Goal: Transaction & Acquisition: Purchase product/service

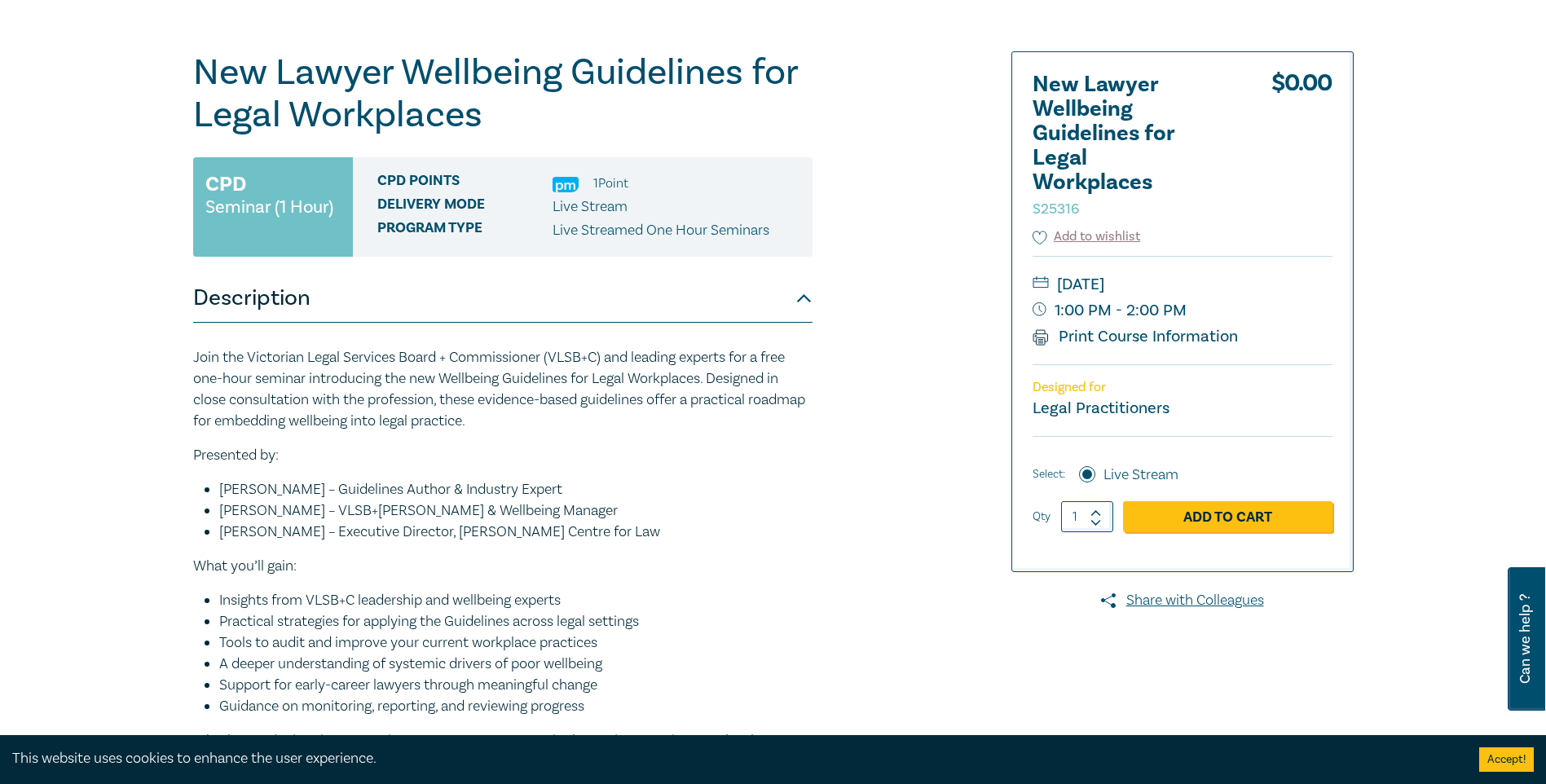
scroll to position [163, 0]
click at [669, 336] on link "Print Course Information" at bounding box center [1136, 336] width 206 height 22
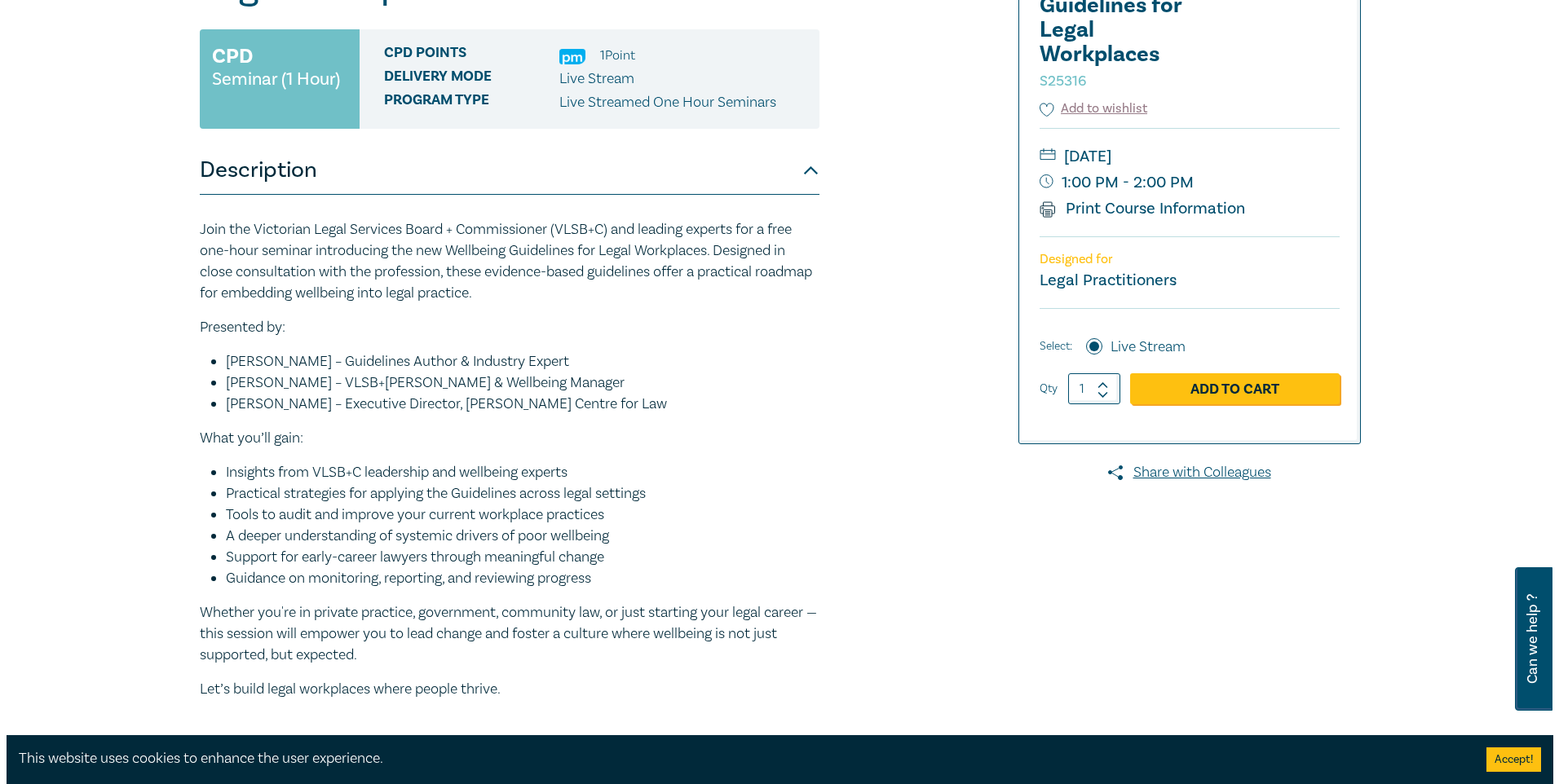
scroll to position [326, 0]
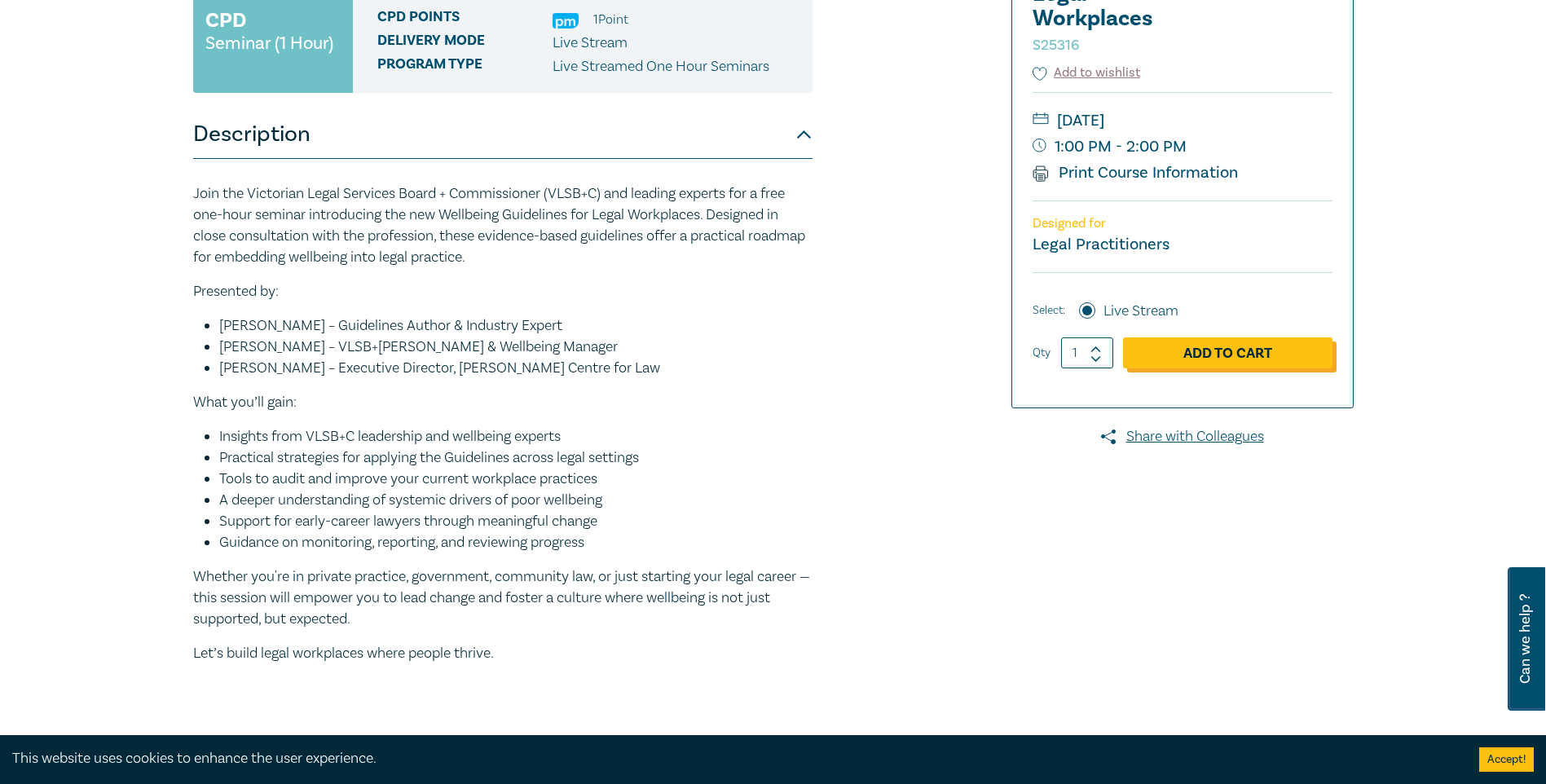
click at [669, 349] on link "Add to Cart" at bounding box center [1228, 352] width 210 height 31
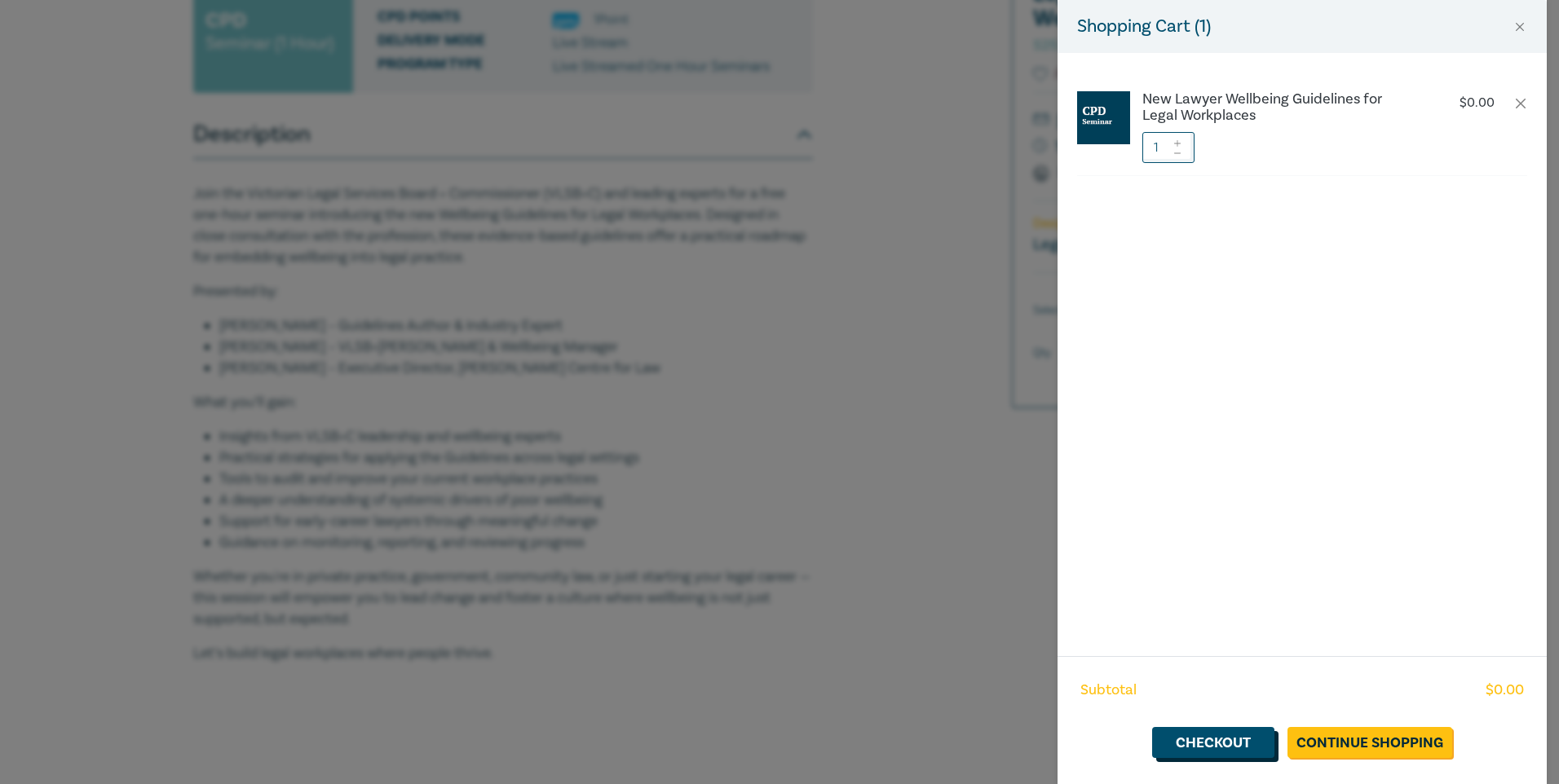
click at [669, 629] on link "Checkout" at bounding box center [1213, 742] width 122 height 31
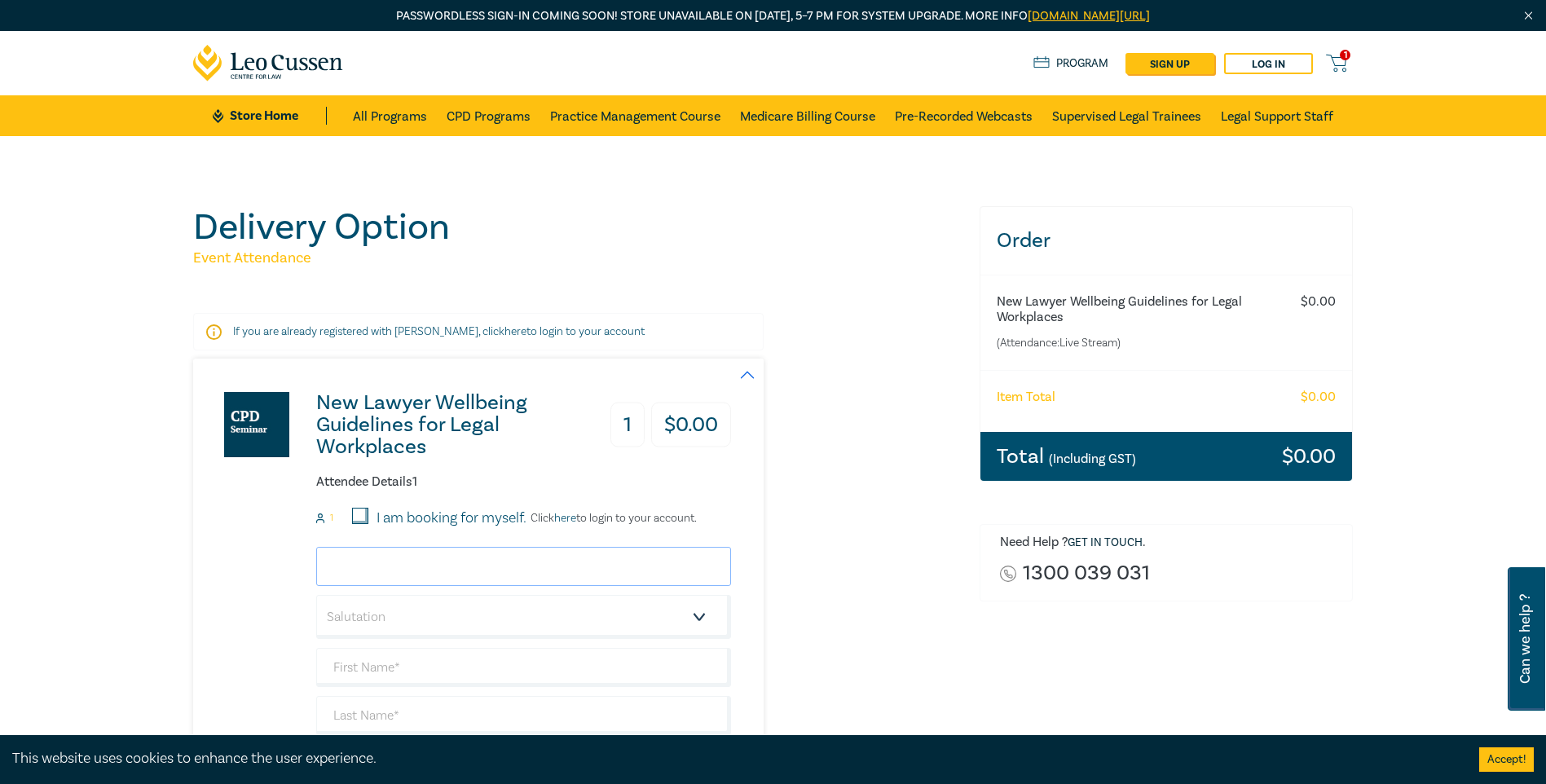
click at [375, 556] on input "email" at bounding box center [523, 566] width 415 height 39
type input "simone.white@tuckerpartnerslegal.com.au"
type input "Simone"
type input "White"
type input "Tucker Partners"
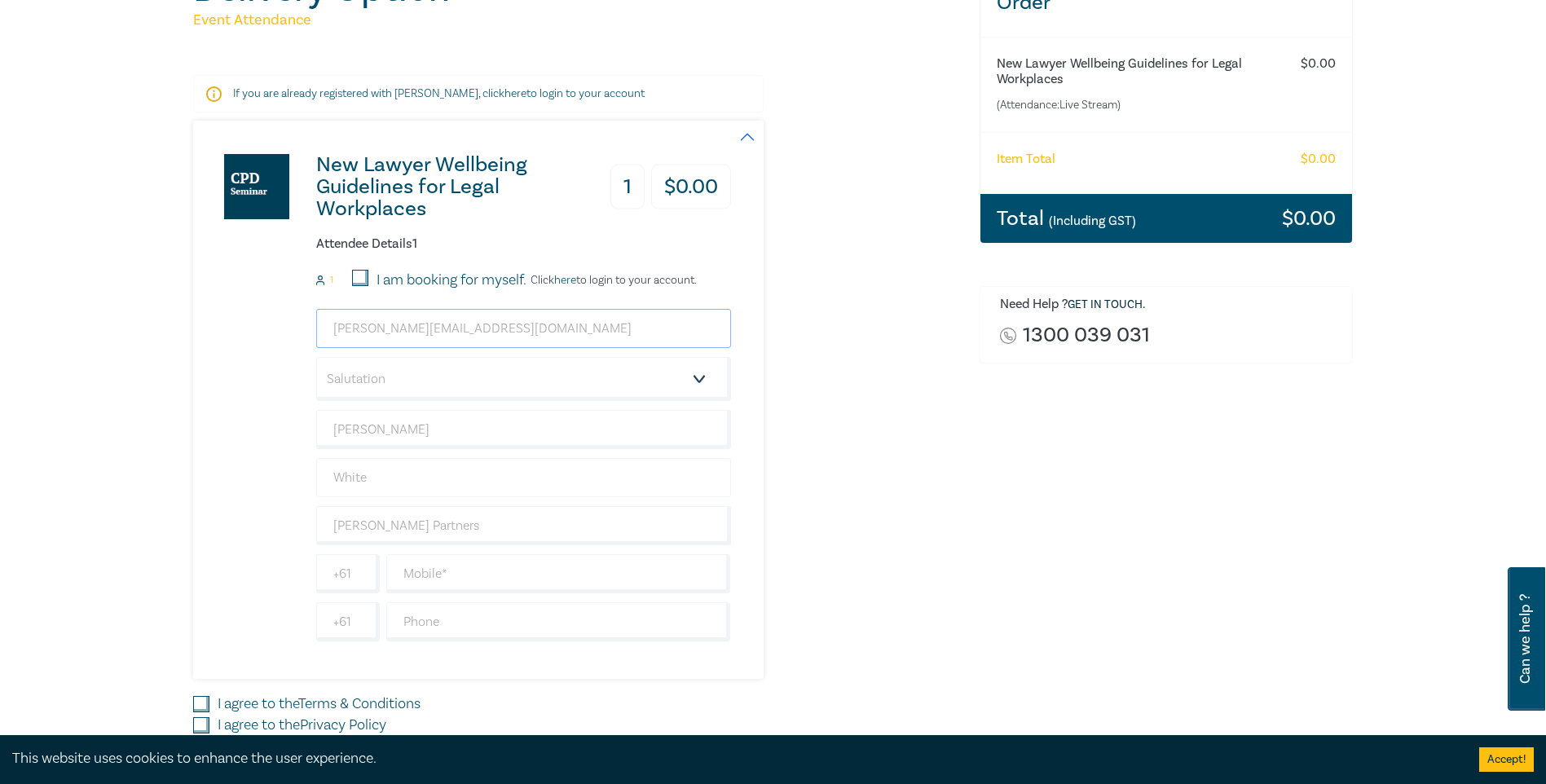
scroll to position [265, 0]
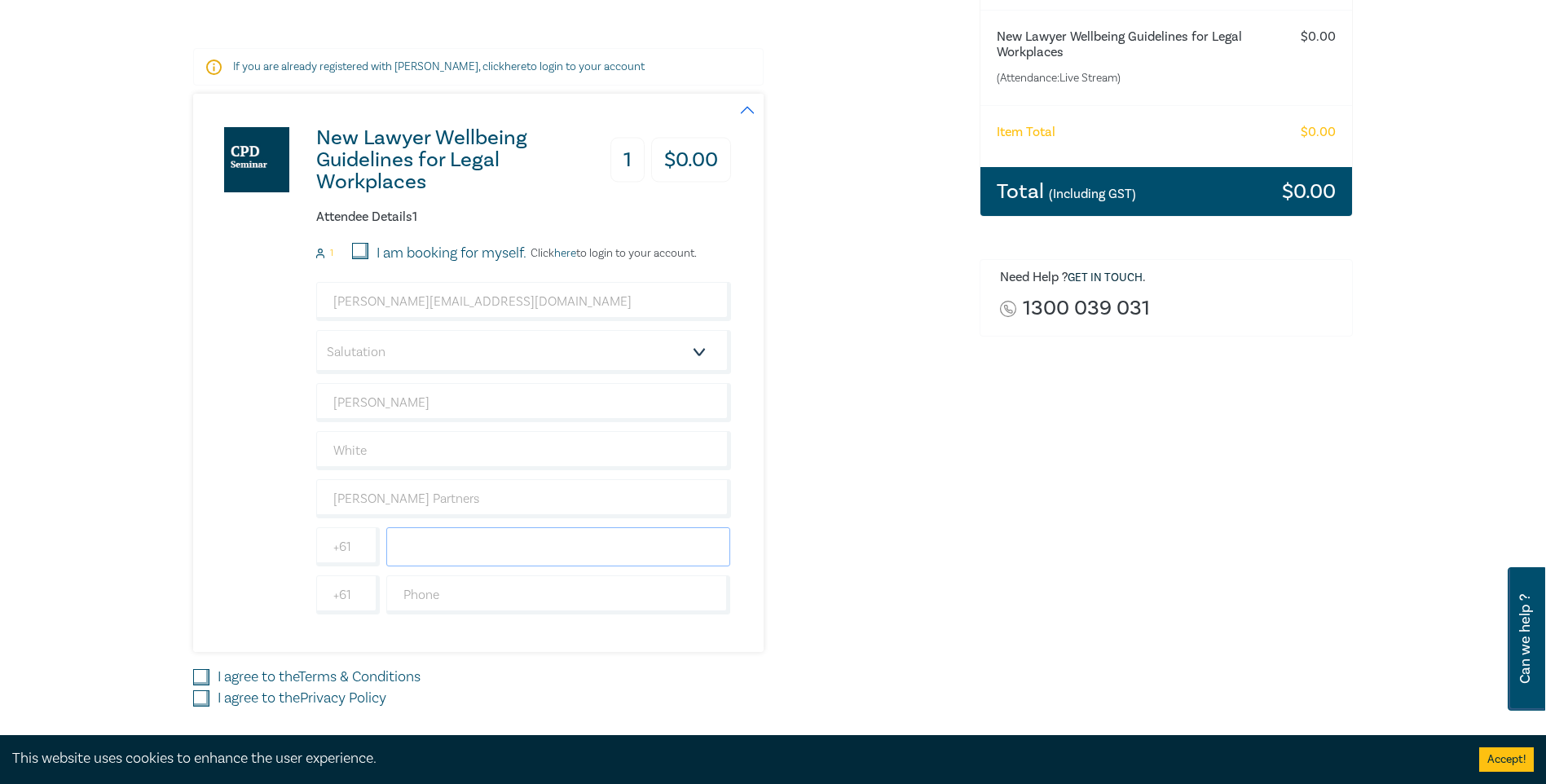
click at [432, 549] on input "text" at bounding box center [558, 547] width 345 height 39
type input "0402131529"
click at [669, 355] on select "Salutation Mr. Mrs. Ms. Miss Dr. Prof. Other" at bounding box center [523, 351] width 415 height 44
select select "Mrs."
click at [316, 330] on select "Salutation Mr. Mrs. Ms. Miss Dr. Prof. Other" at bounding box center [523, 351] width 415 height 44
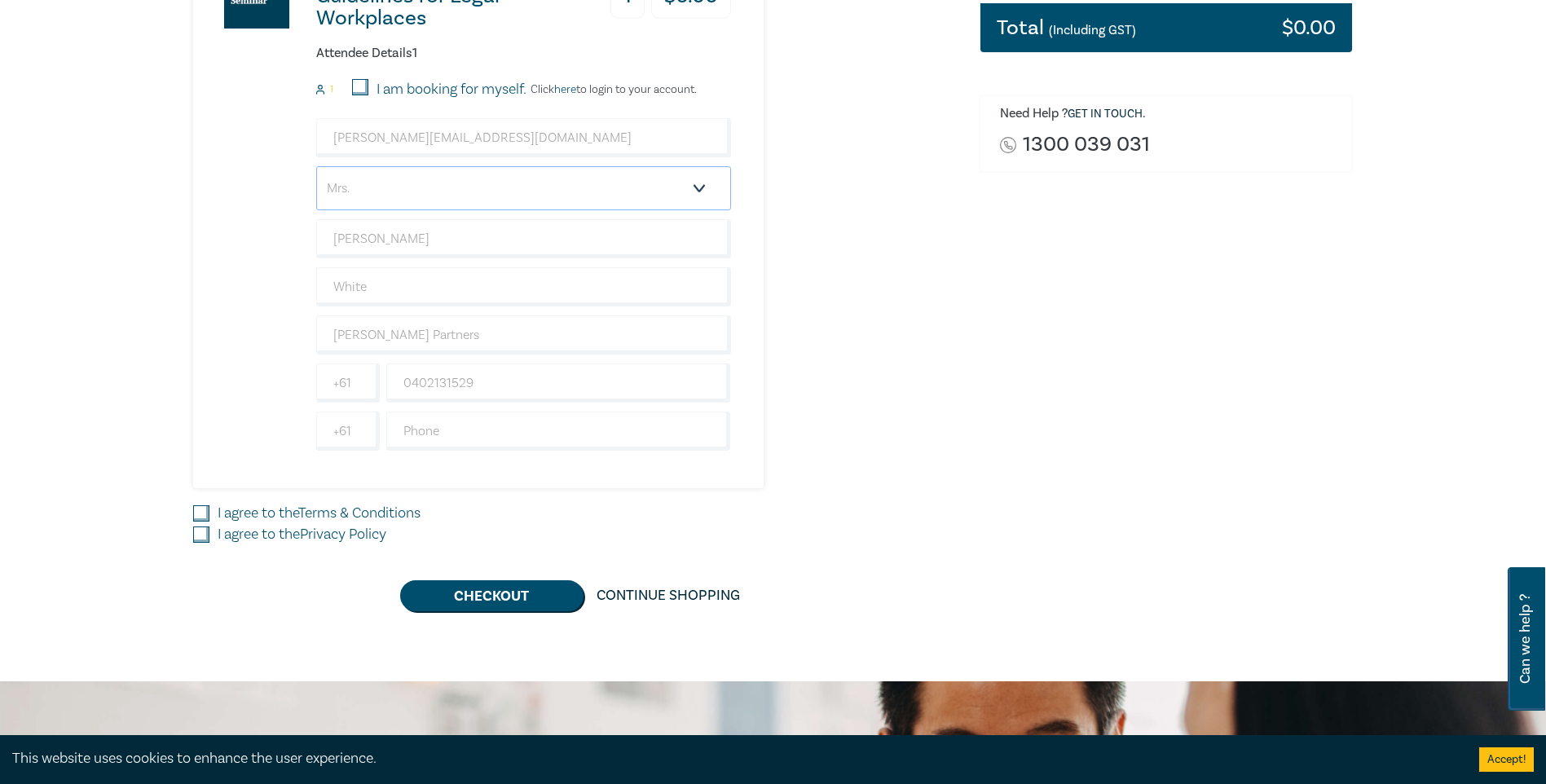
scroll to position [448, 0]
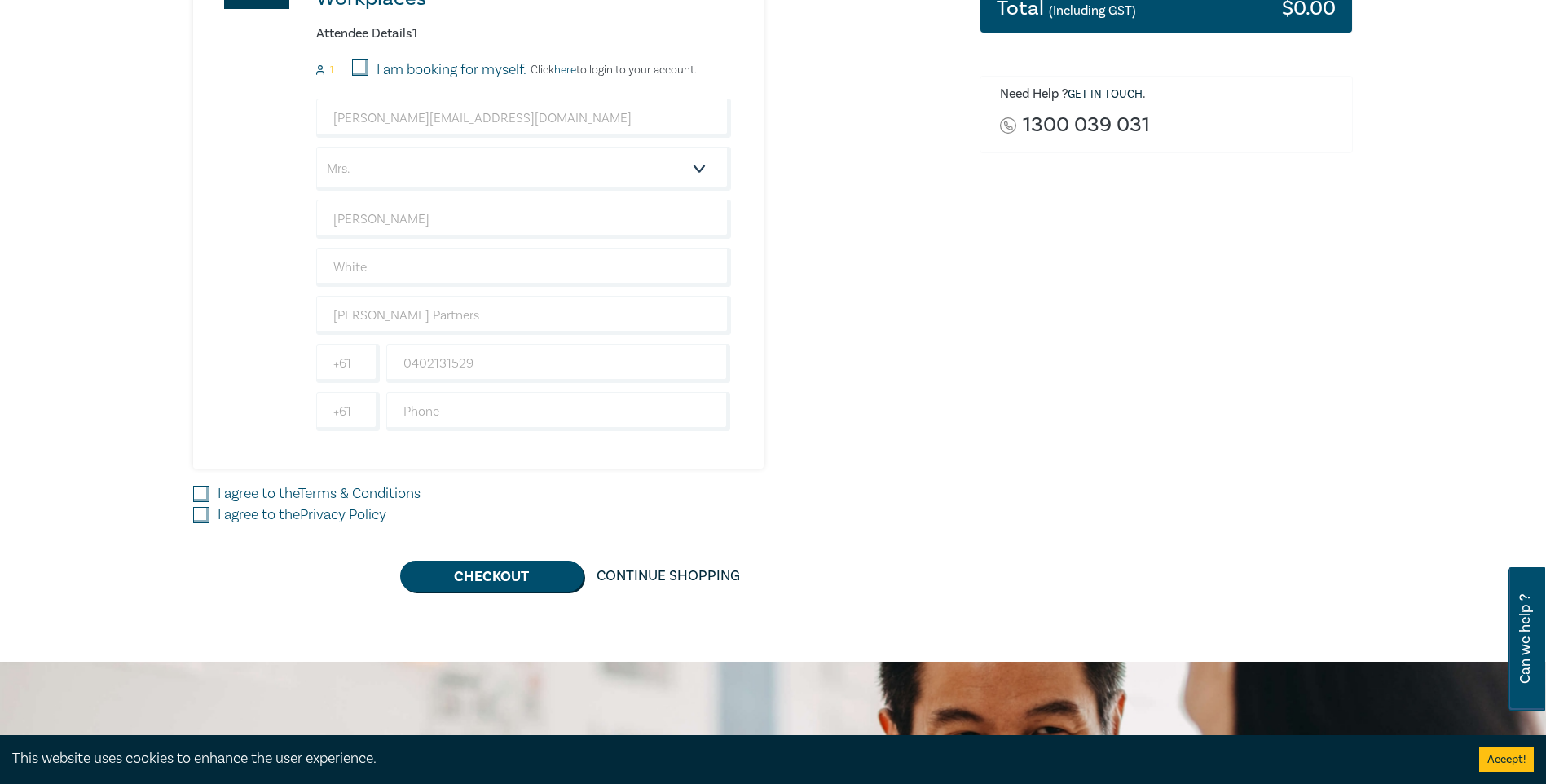
click at [204, 491] on input "I agree to the Terms & Conditions" at bounding box center [202, 494] width 16 height 16
checkbox input "true"
click at [204, 514] on input "I agree to the Privacy Policy" at bounding box center [202, 515] width 16 height 16
checkbox input "true"
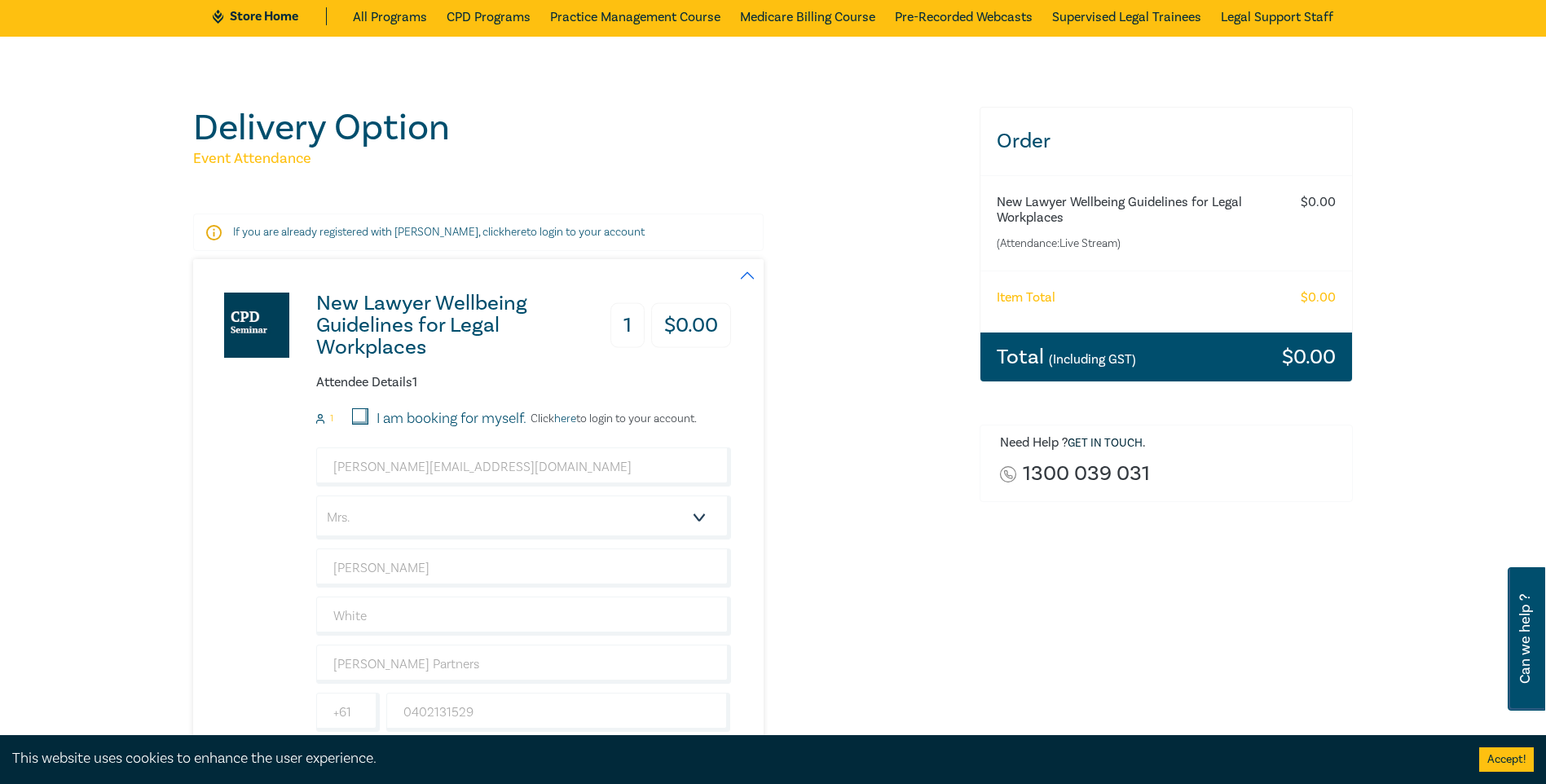
scroll to position [82, 0]
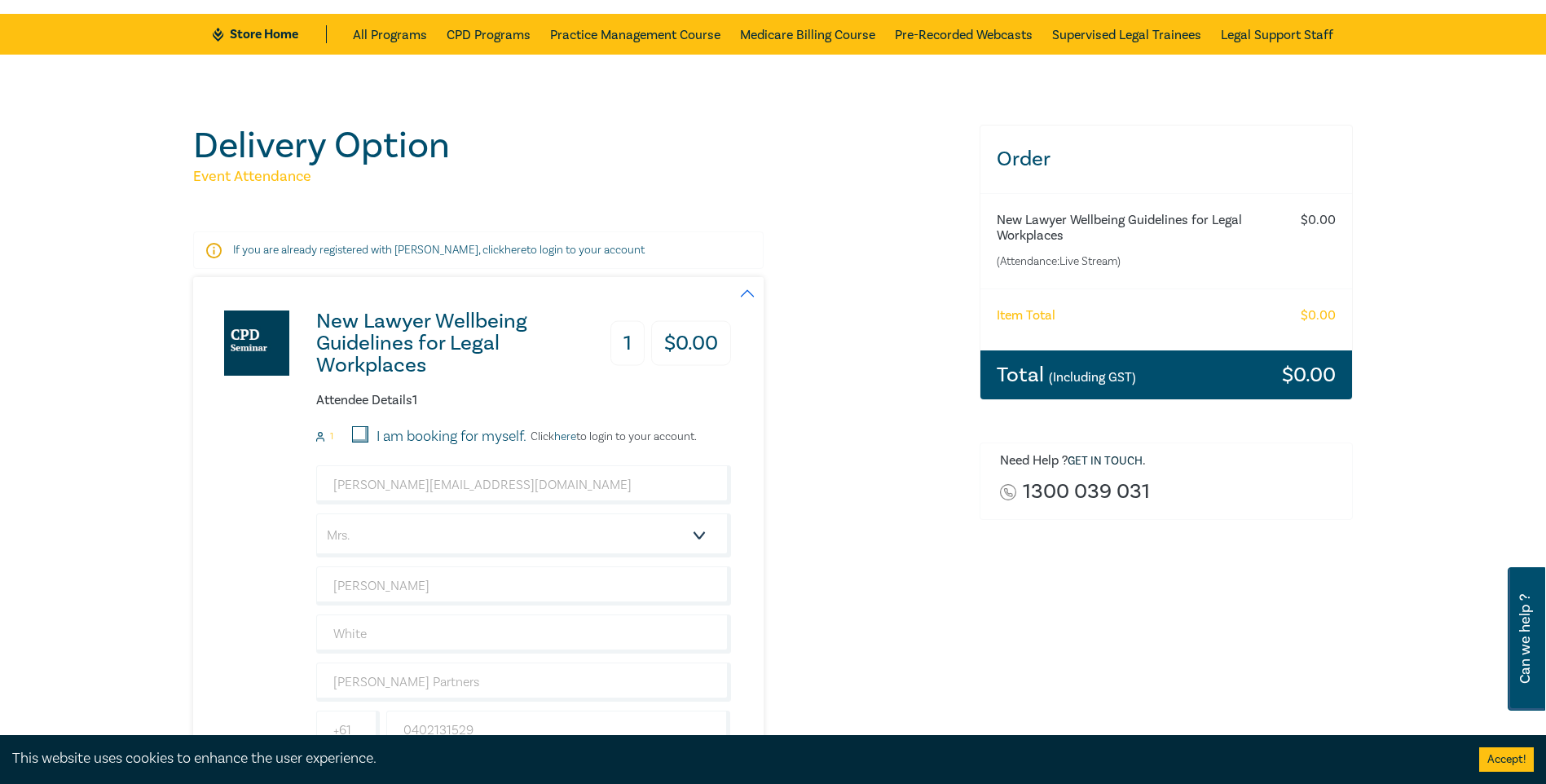
click at [359, 433] on input "I am booking for myself." at bounding box center [360, 435] width 16 height 16
checkbox input "true"
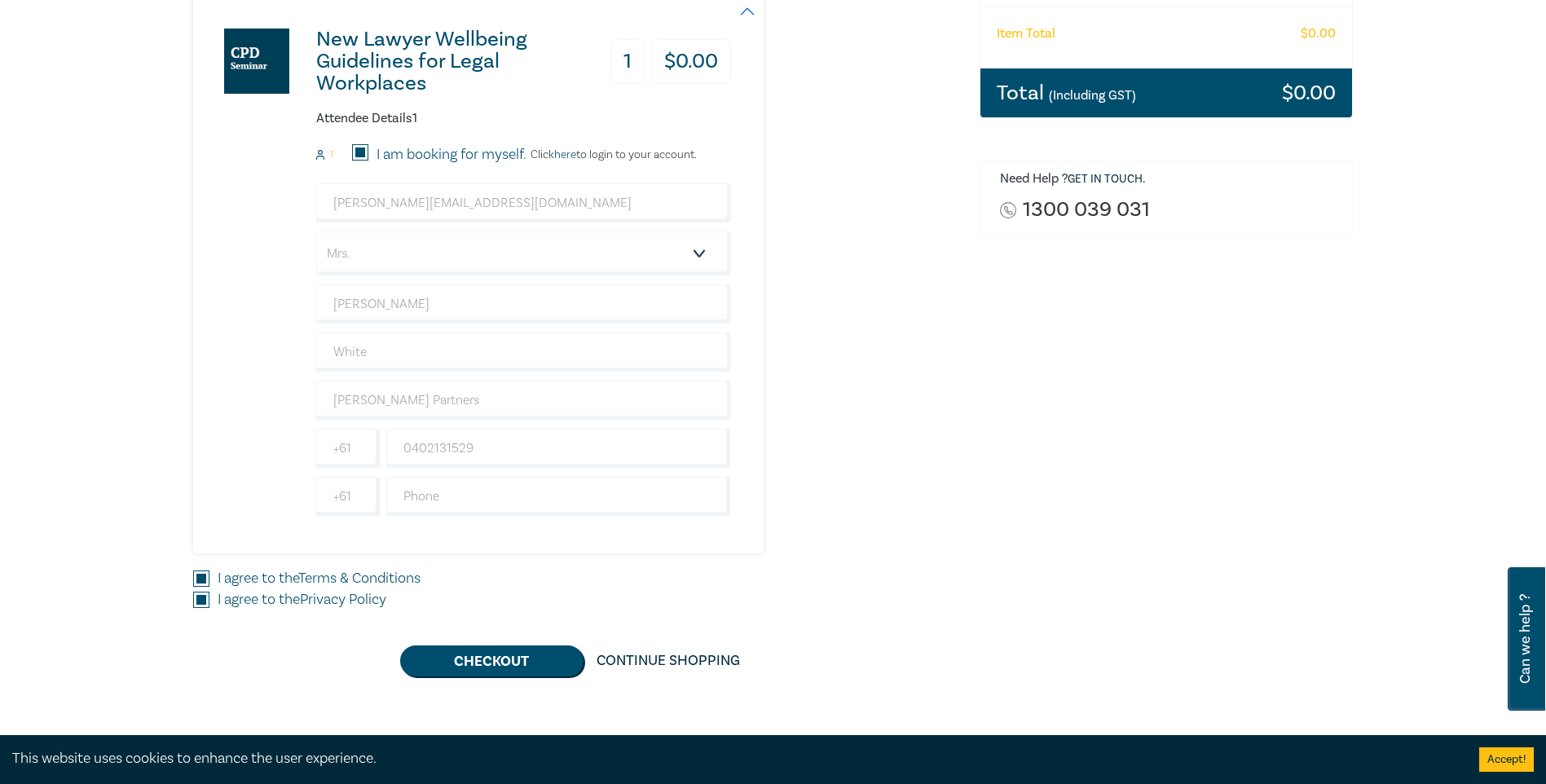
scroll to position [366, 0]
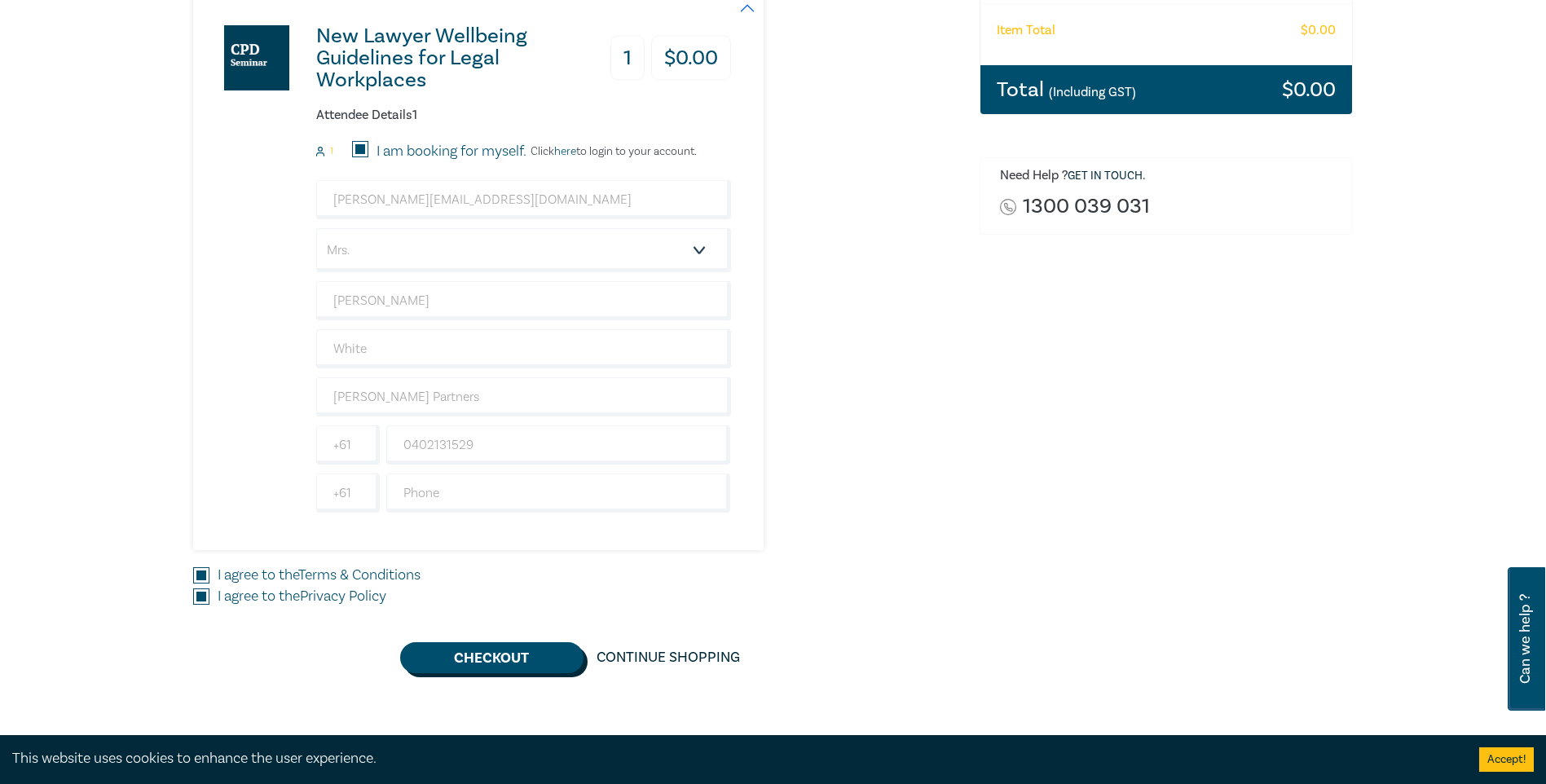
click at [478, 629] on button "Checkout" at bounding box center [491, 658] width 184 height 31
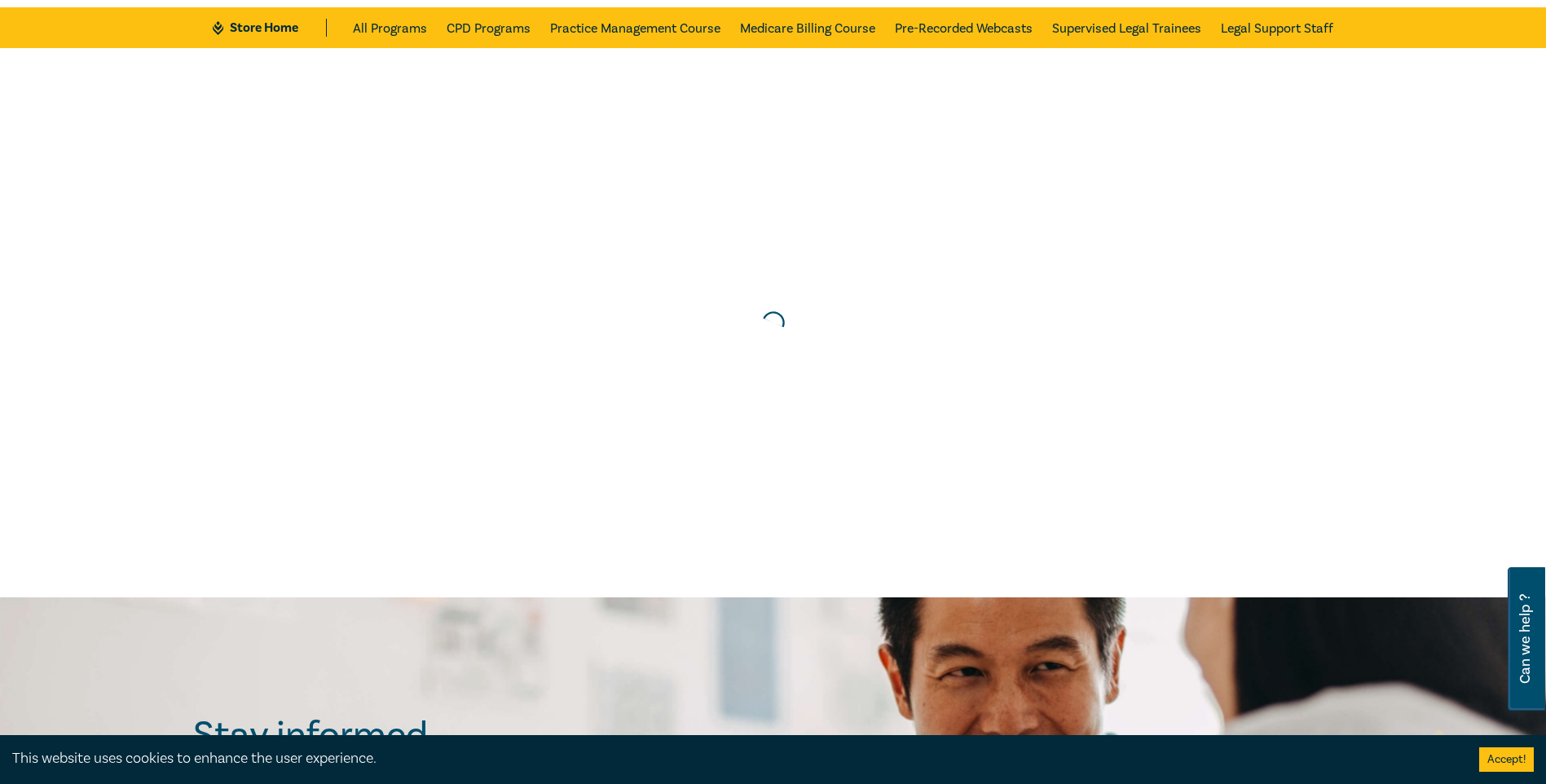
scroll to position [0, 0]
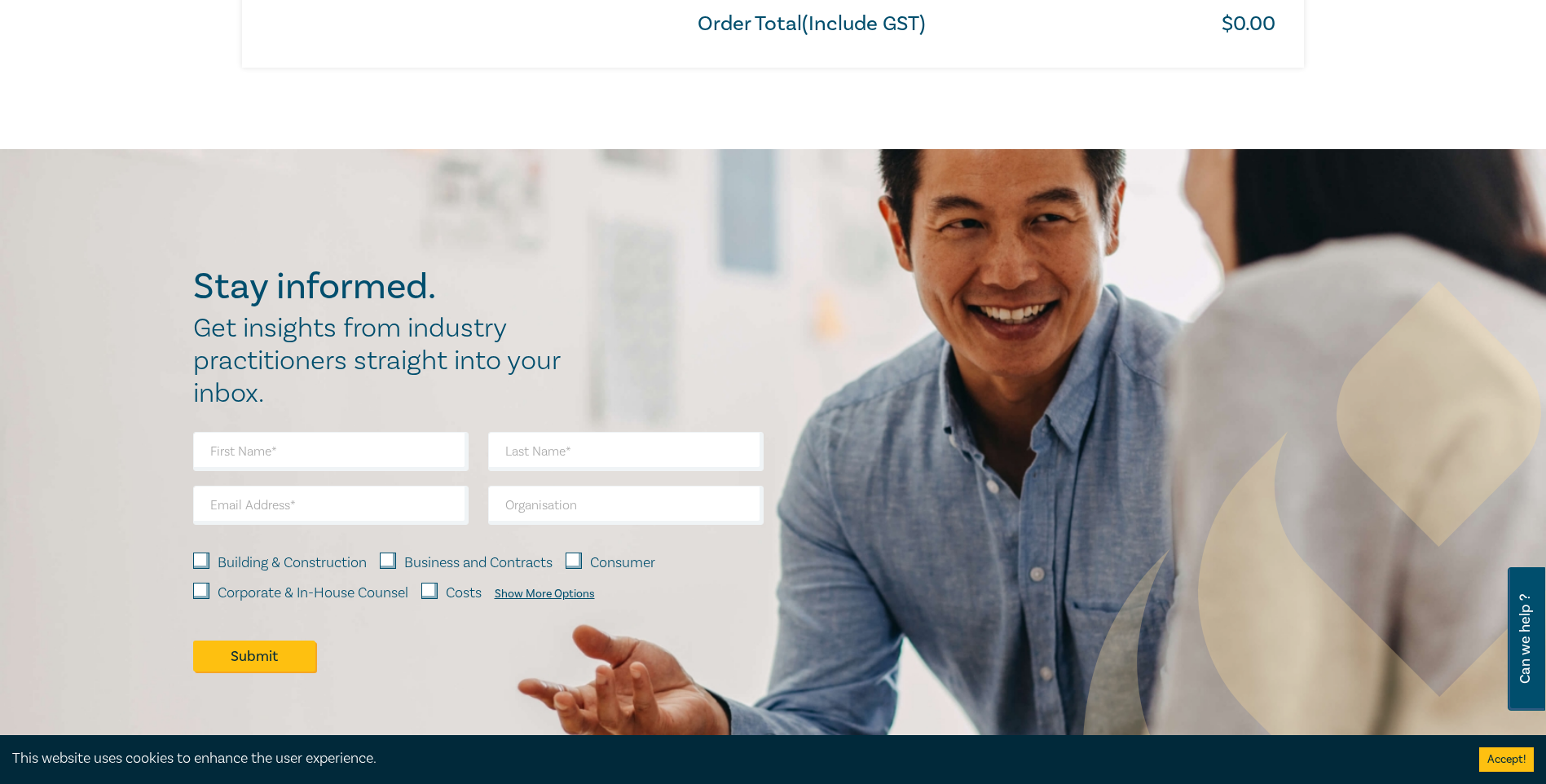
scroll to position [1283, 0]
